Goal: Task Accomplishment & Management: Use online tool/utility

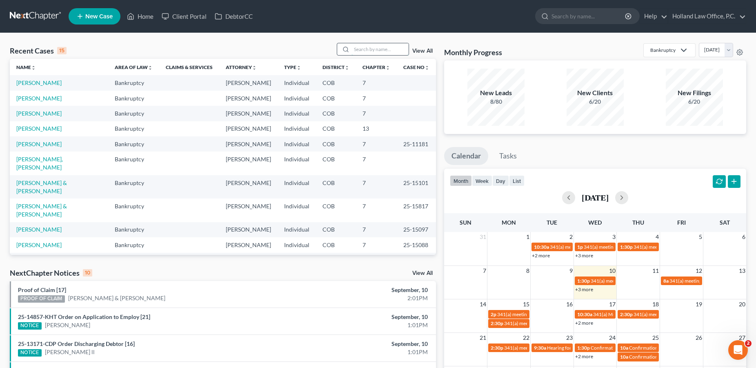
click at [358, 50] on input "search" at bounding box center [379, 49] width 57 height 12
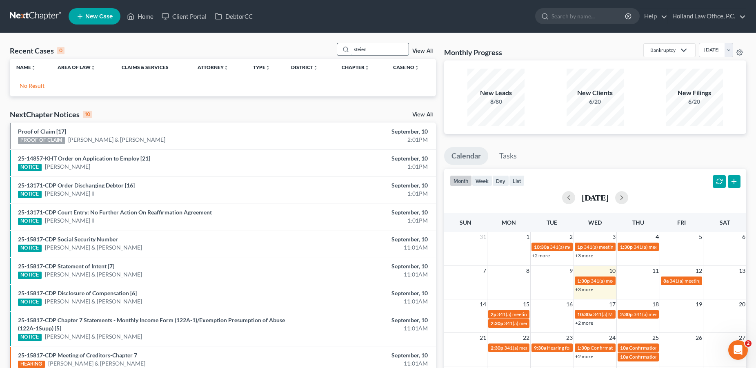
click at [371, 51] on input "steien" at bounding box center [379, 49] width 57 height 12
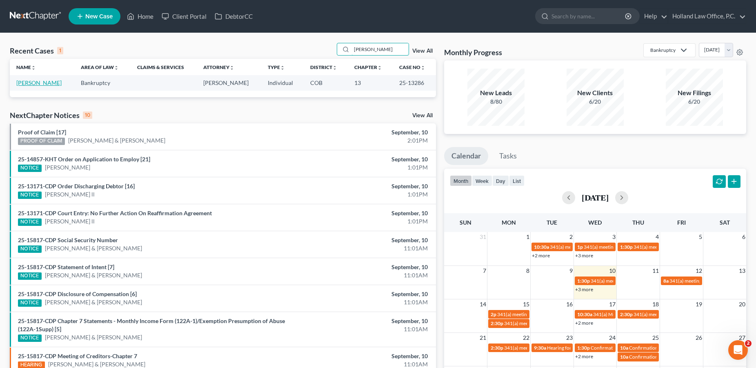
type input "[PERSON_NAME]"
click at [39, 82] on link "[PERSON_NAME]" at bounding box center [38, 82] width 45 height 7
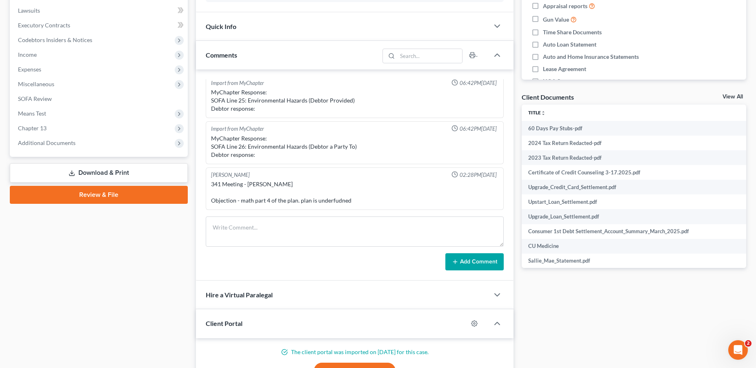
scroll to position [211, 0]
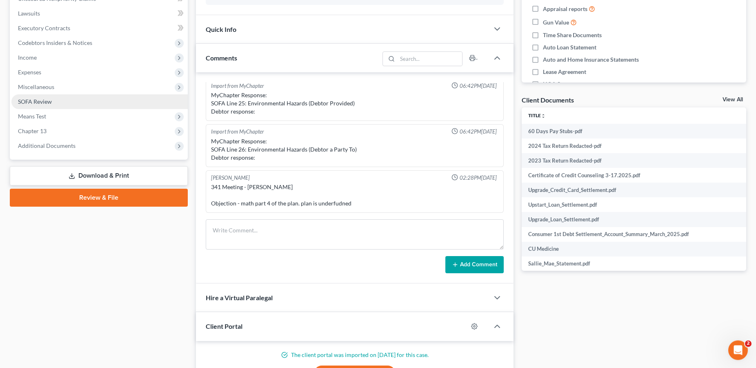
click at [37, 102] on span "SOFA Review" at bounding box center [35, 101] width 34 height 7
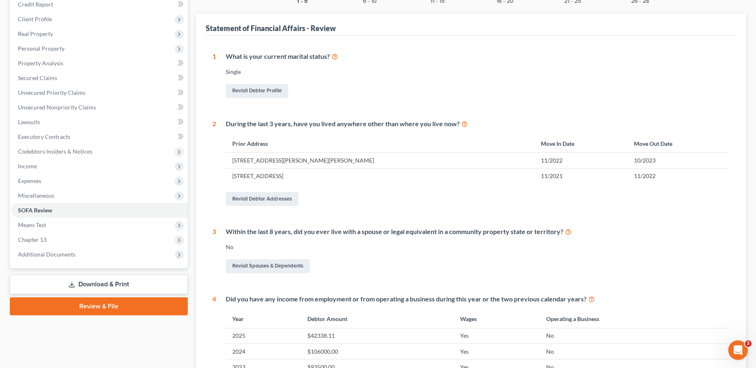
scroll to position [113, 0]
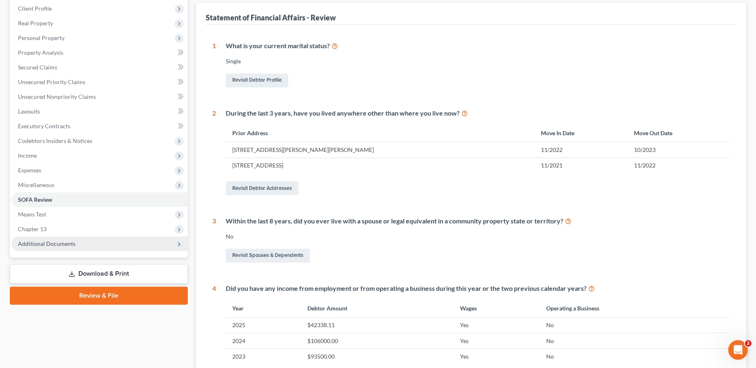
click at [51, 242] on span "Additional Documents" at bounding box center [47, 243] width 58 height 7
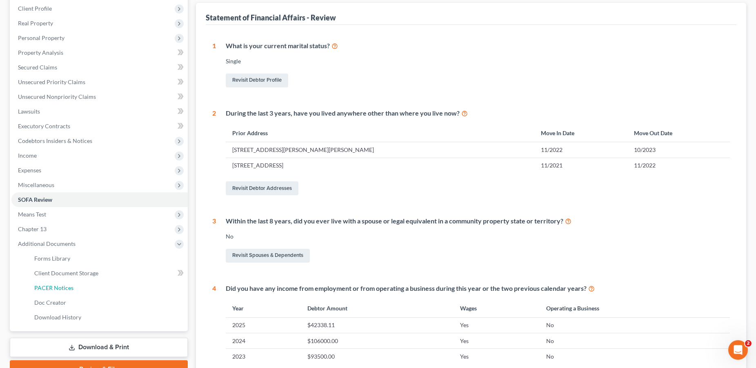
drag, startPoint x: 41, startPoint y: 286, endPoint x: 349, endPoint y: 252, distance: 309.6
click at [42, 286] on span "PACER Notices" at bounding box center [53, 287] width 39 height 7
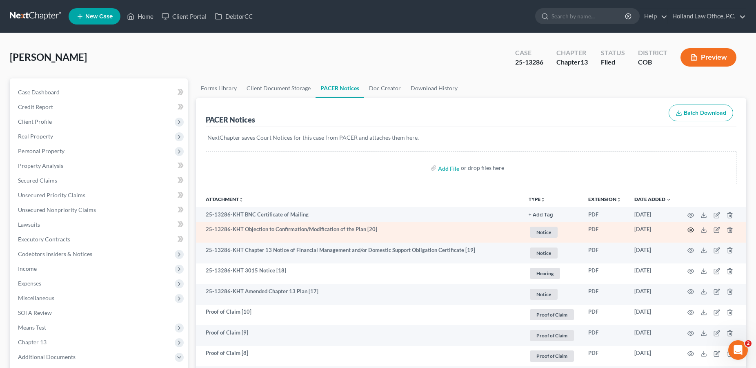
click at [693, 231] on icon "button" at bounding box center [691, 229] width 6 height 4
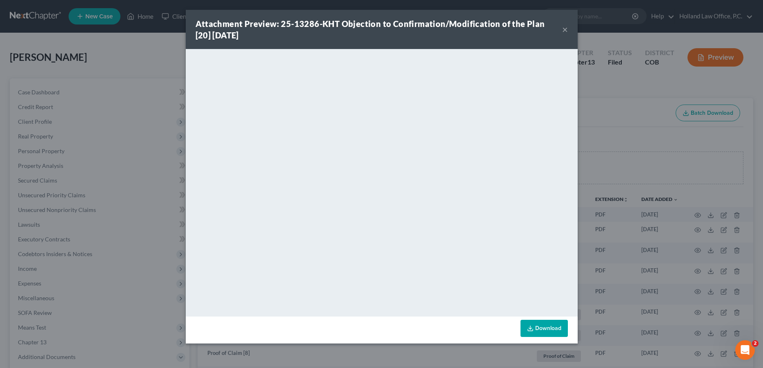
click at [564, 29] on button "×" at bounding box center [565, 29] width 6 height 10
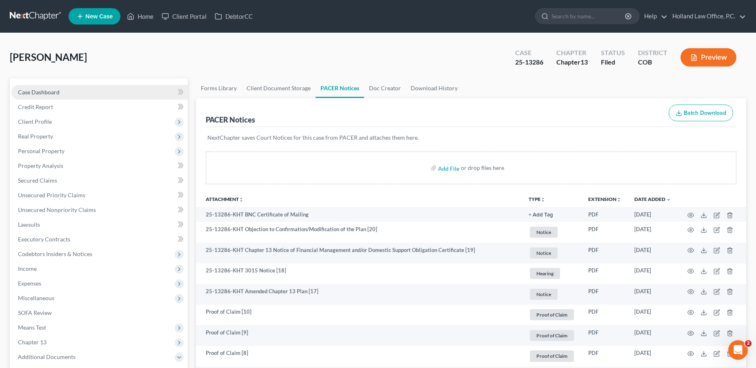
click at [46, 92] on span "Case Dashboard" at bounding box center [39, 92] width 42 height 7
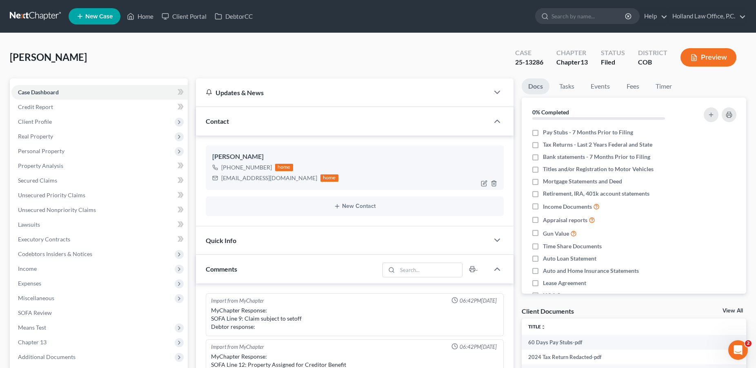
scroll to position [188, 0]
drag, startPoint x: 269, startPoint y: 168, endPoint x: 230, endPoint y: 169, distance: 38.8
click at [230, 169] on div "[PHONE_NUMBER]" at bounding box center [246, 167] width 51 height 8
copy div "[PHONE_NUMBER]"
